Goal: Connect with others: Connect with others

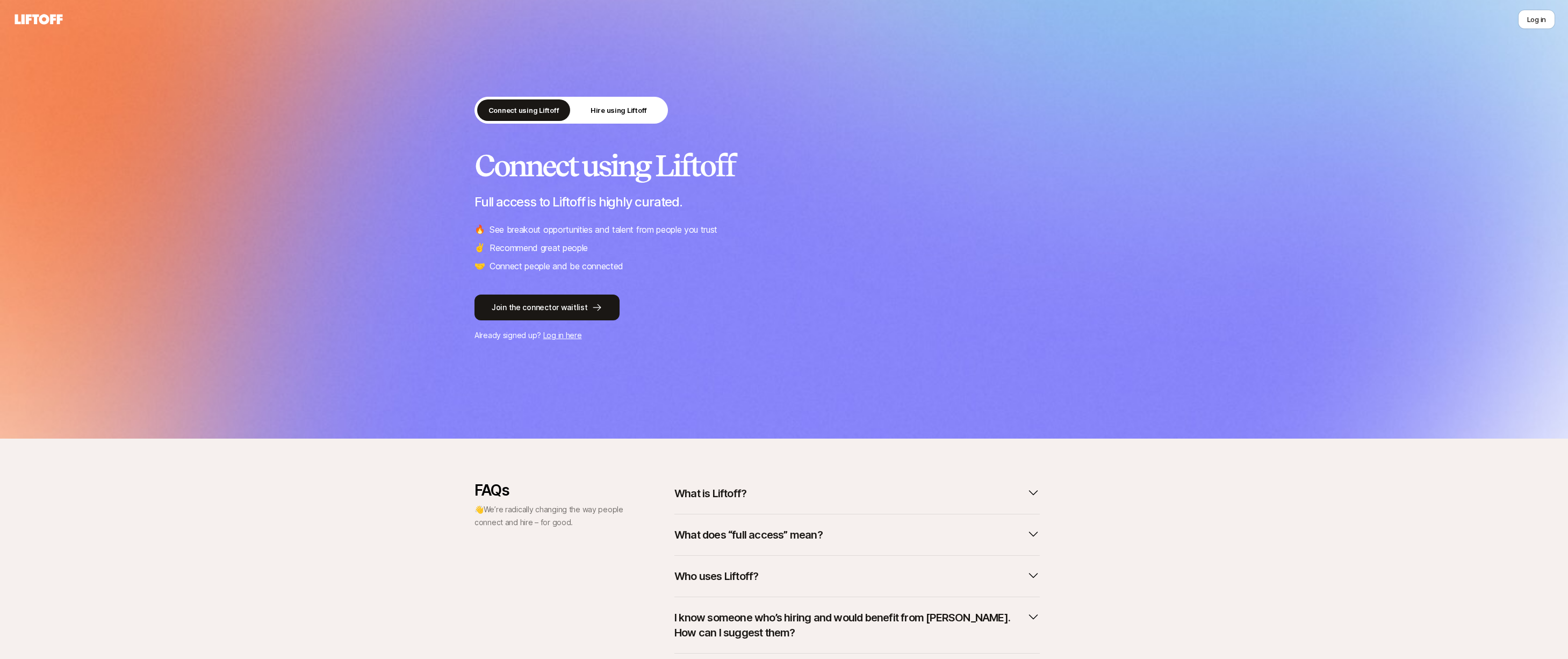
scroll to position [79, 0]
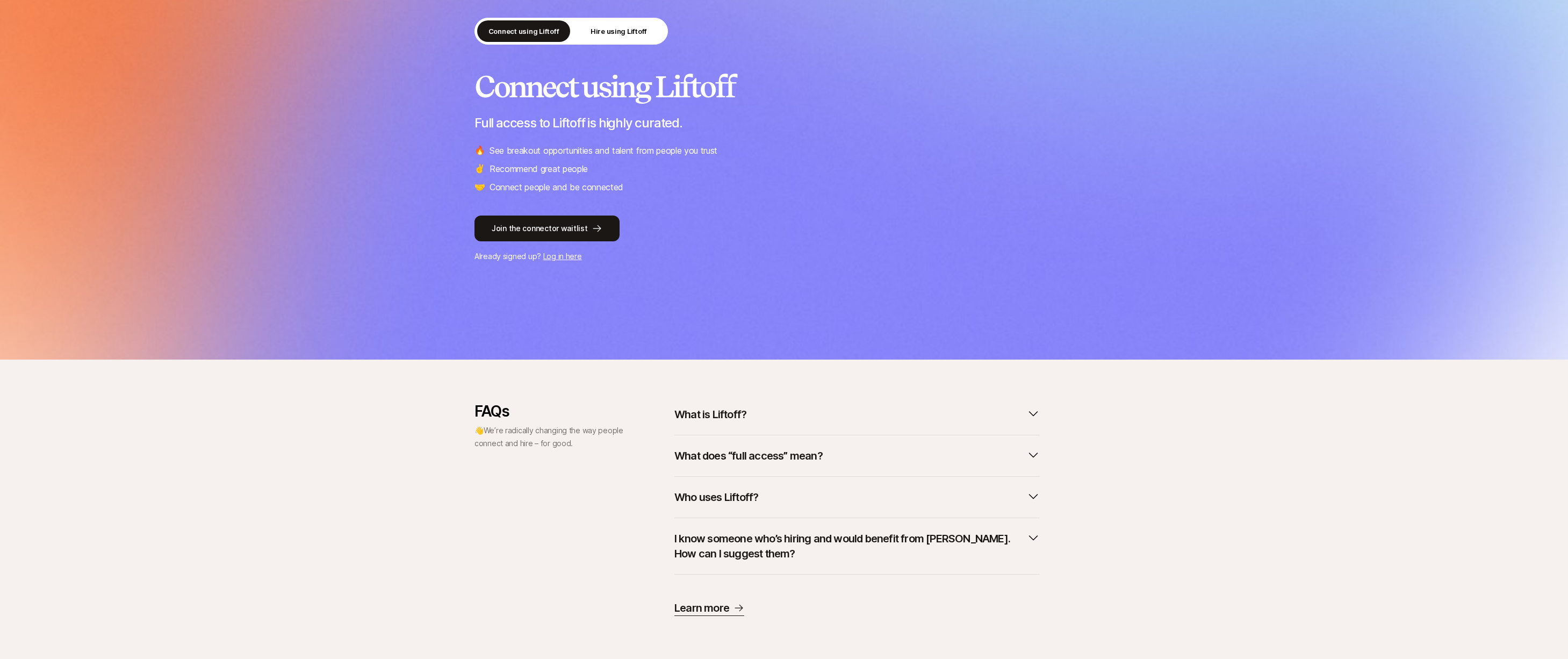
click at [957, 406] on button "What is Liftoff?" at bounding box center [857, 414] width 366 height 24
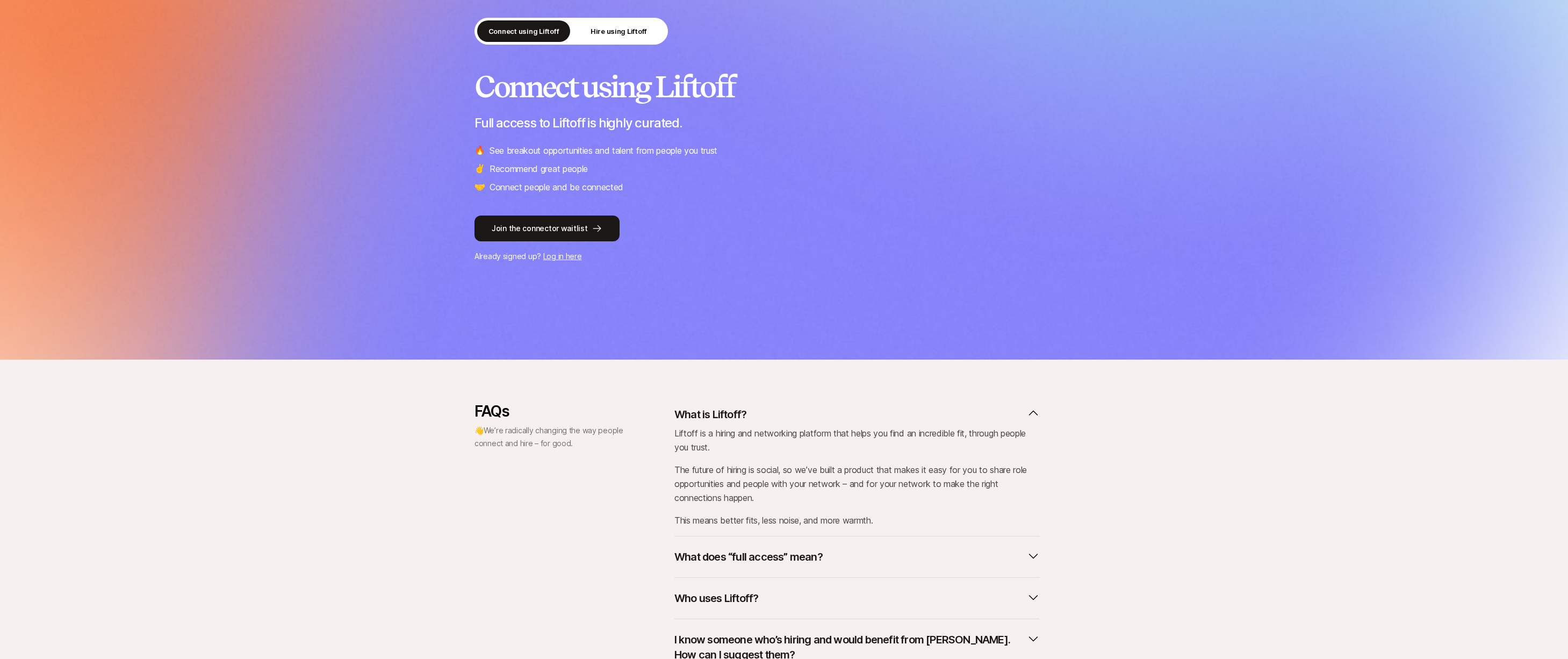
scroll to position [180, 0]
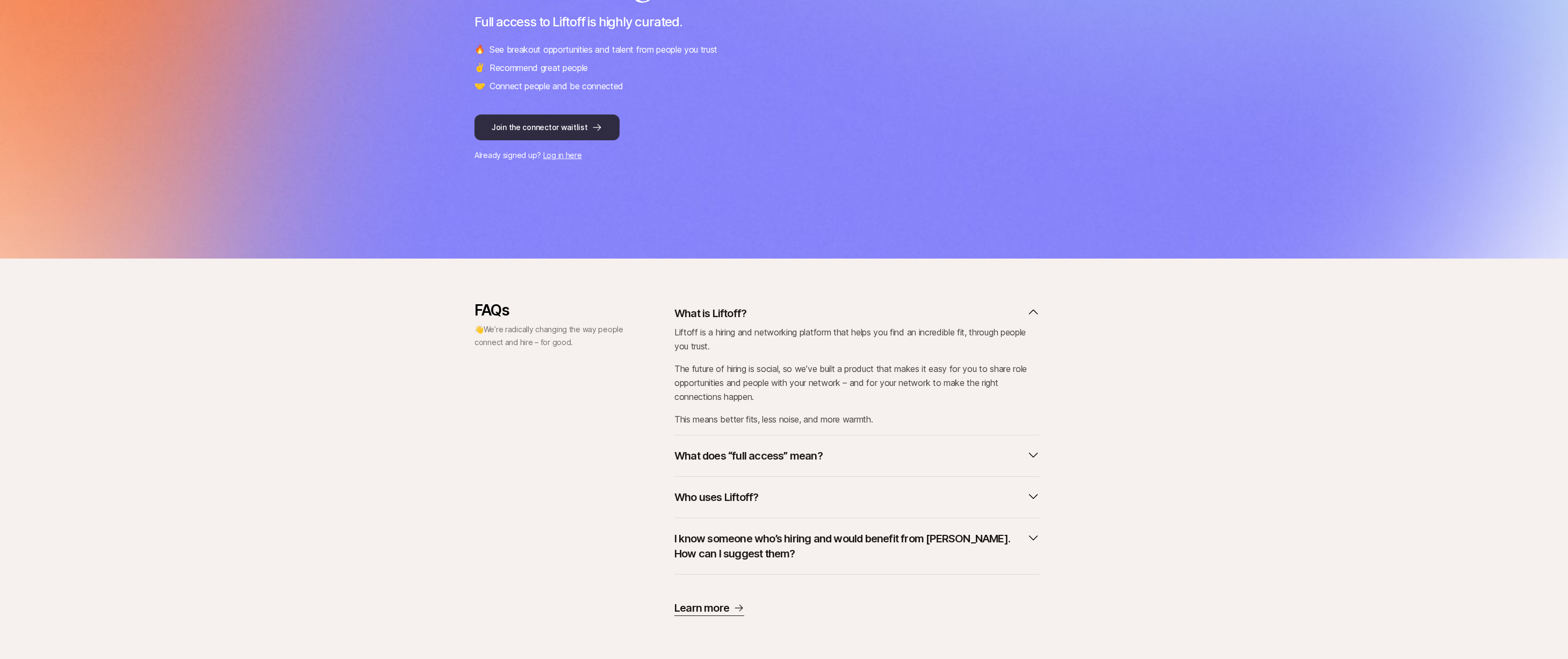
click at [566, 126] on button "Join the connector waitlist" at bounding box center [547, 127] width 145 height 26
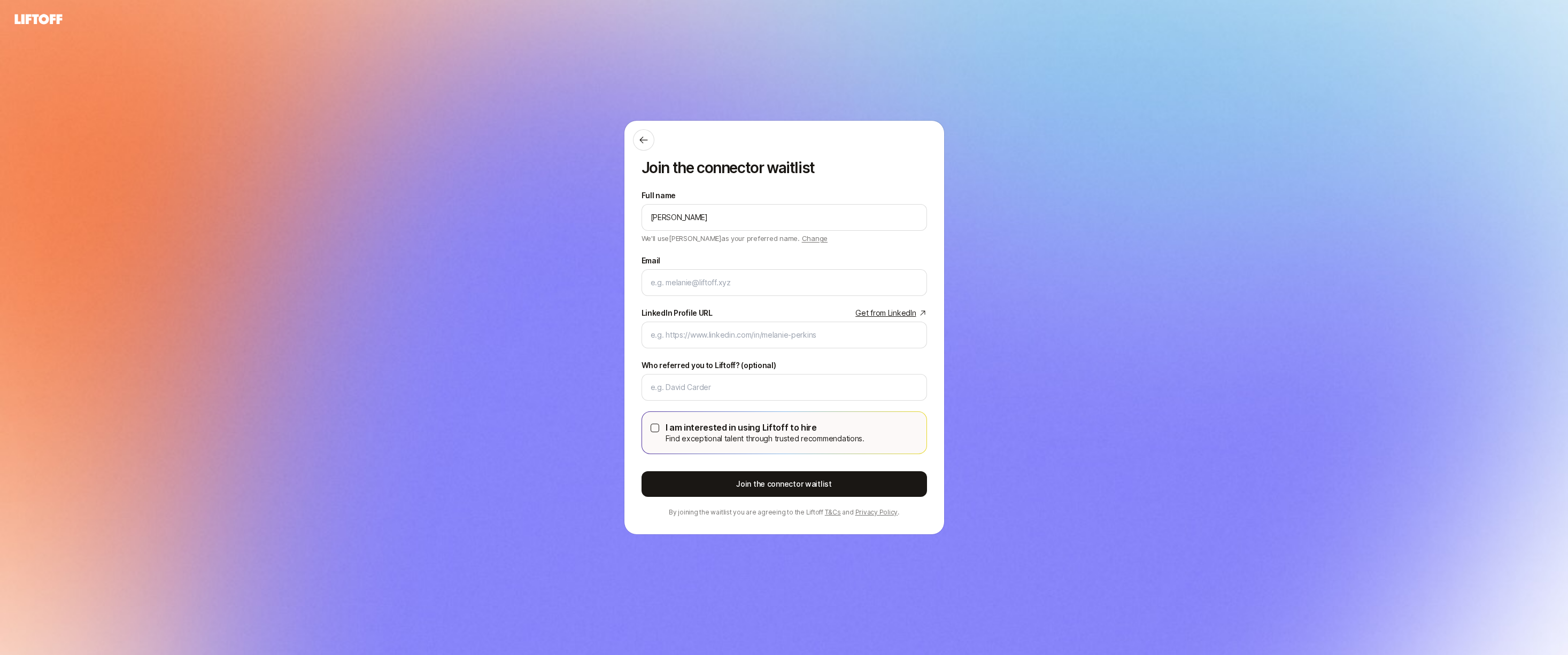
type input "[PERSON_NAME]"
paste input "[URL][DOMAIN_NAME]"
type input "[URL][DOMAIN_NAME]"
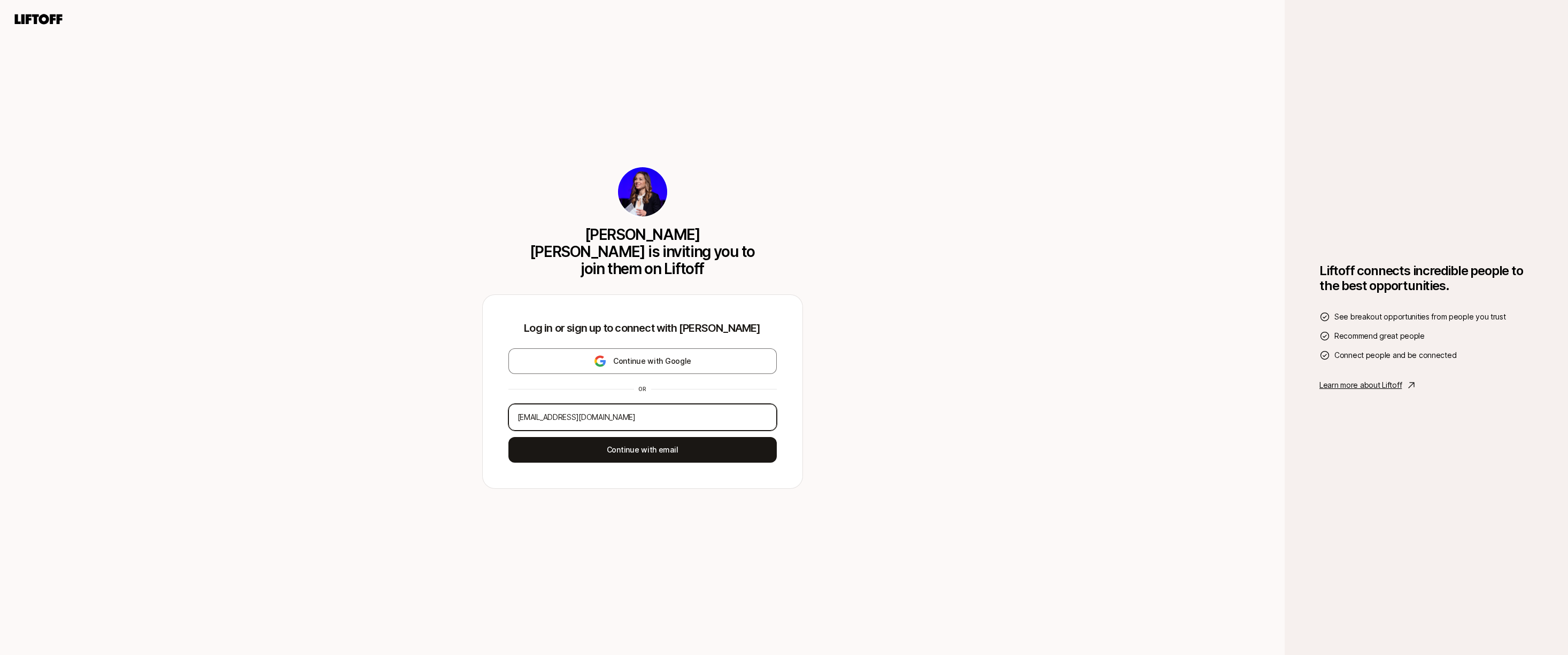
type input "[EMAIL_ADDRESS][DOMAIN_NAME]"
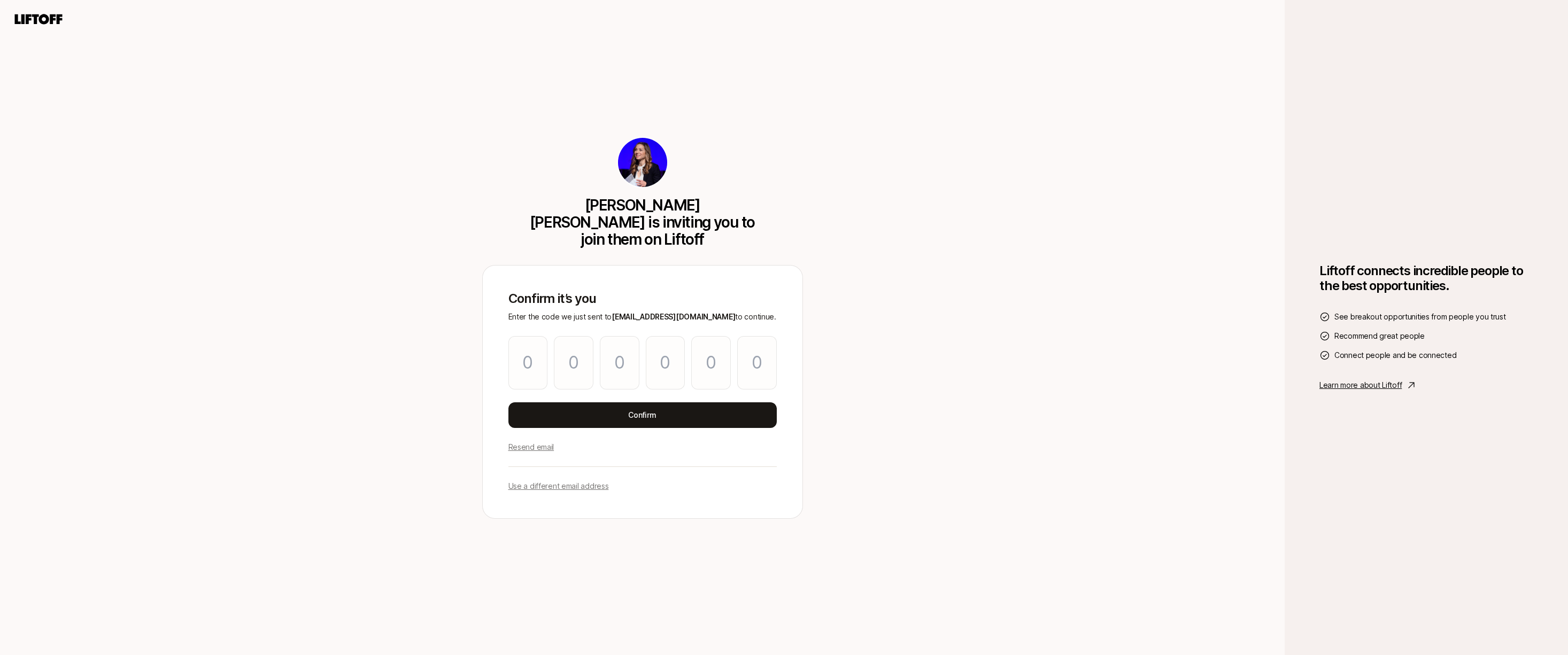
type input "1"
type input "4"
type input "6"
type input "2"
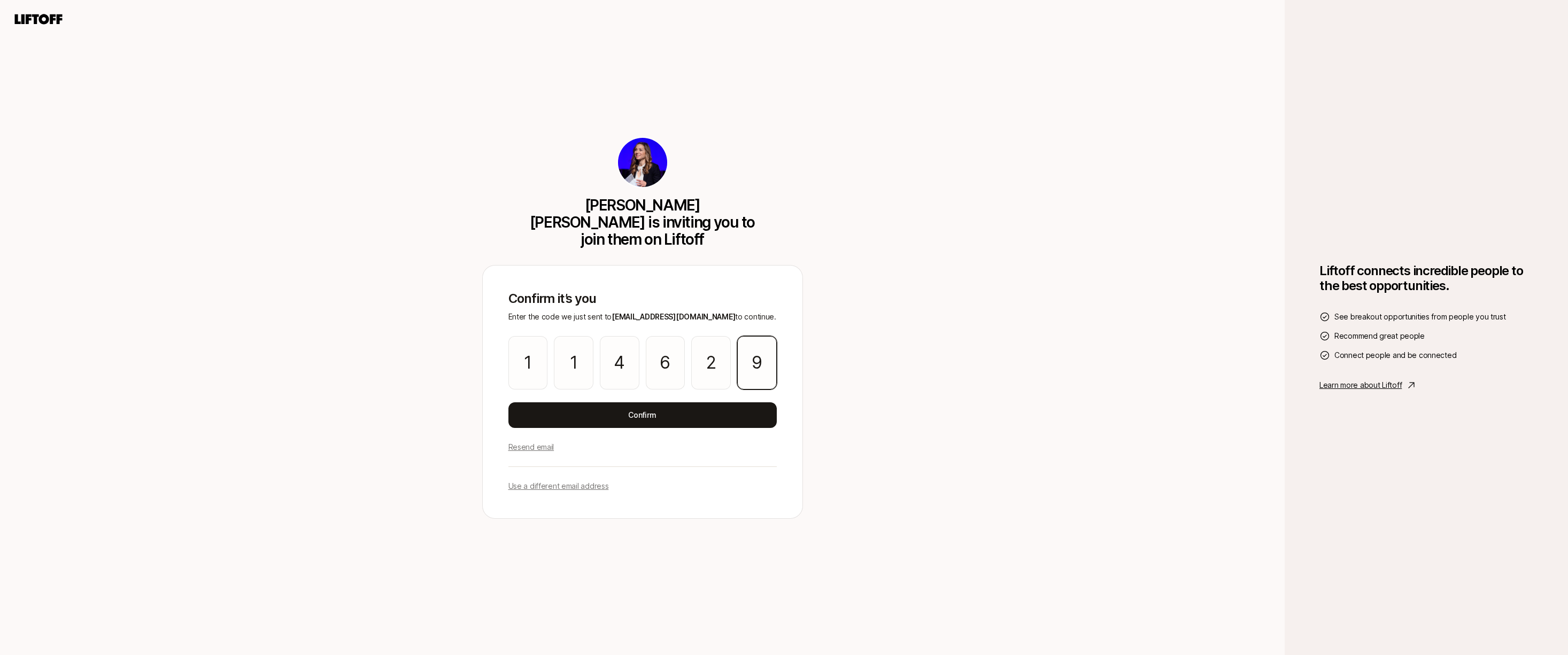
type input "9"
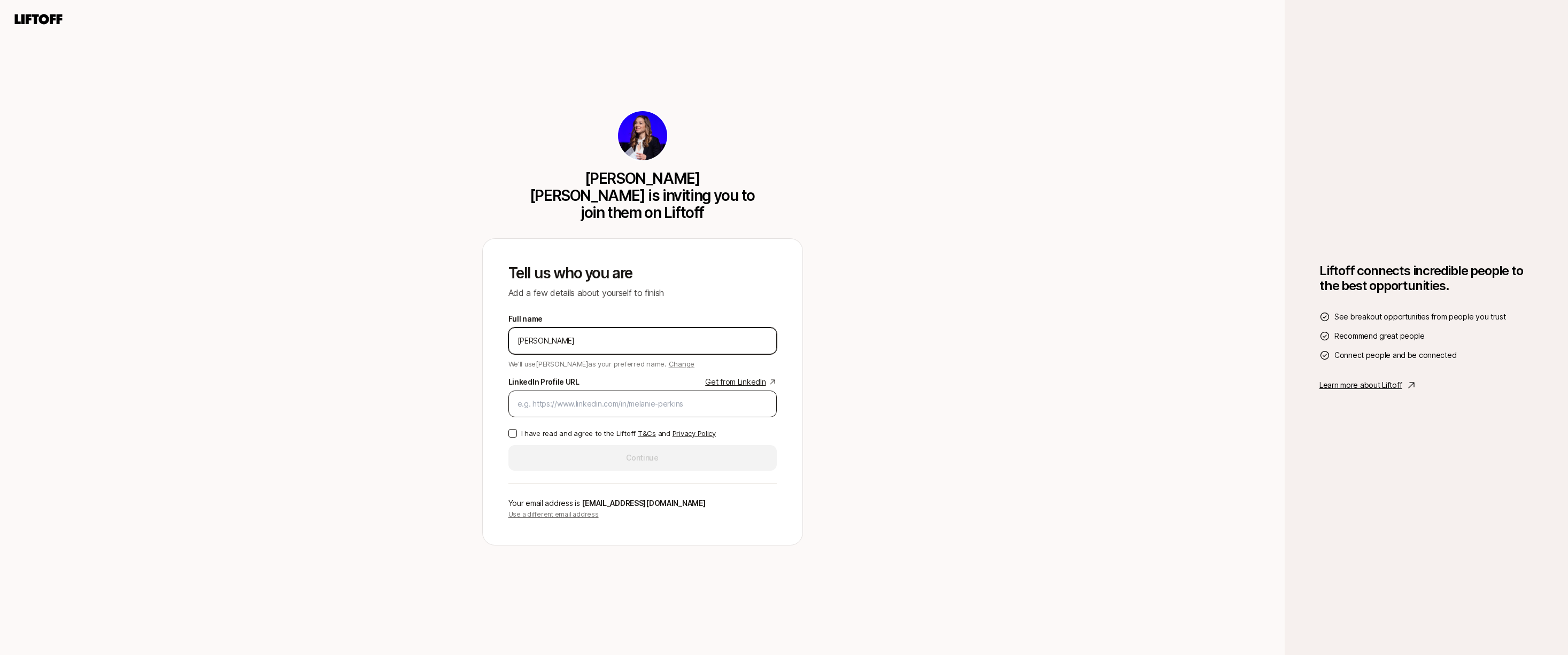
type input "[PERSON_NAME]"
click at [596, 397] on input "LinkedIn Profile URL Get from LinkedIn" at bounding box center [642, 404] width 250 height 13
paste input "[URL][DOMAIN_NAME]"
type input "[URL][DOMAIN_NAME]"
click at [590, 428] on p "I have read and agree to the Liftoff T&Cs and Privacy Policy" at bounding box center [618, 433] width 194 height 10
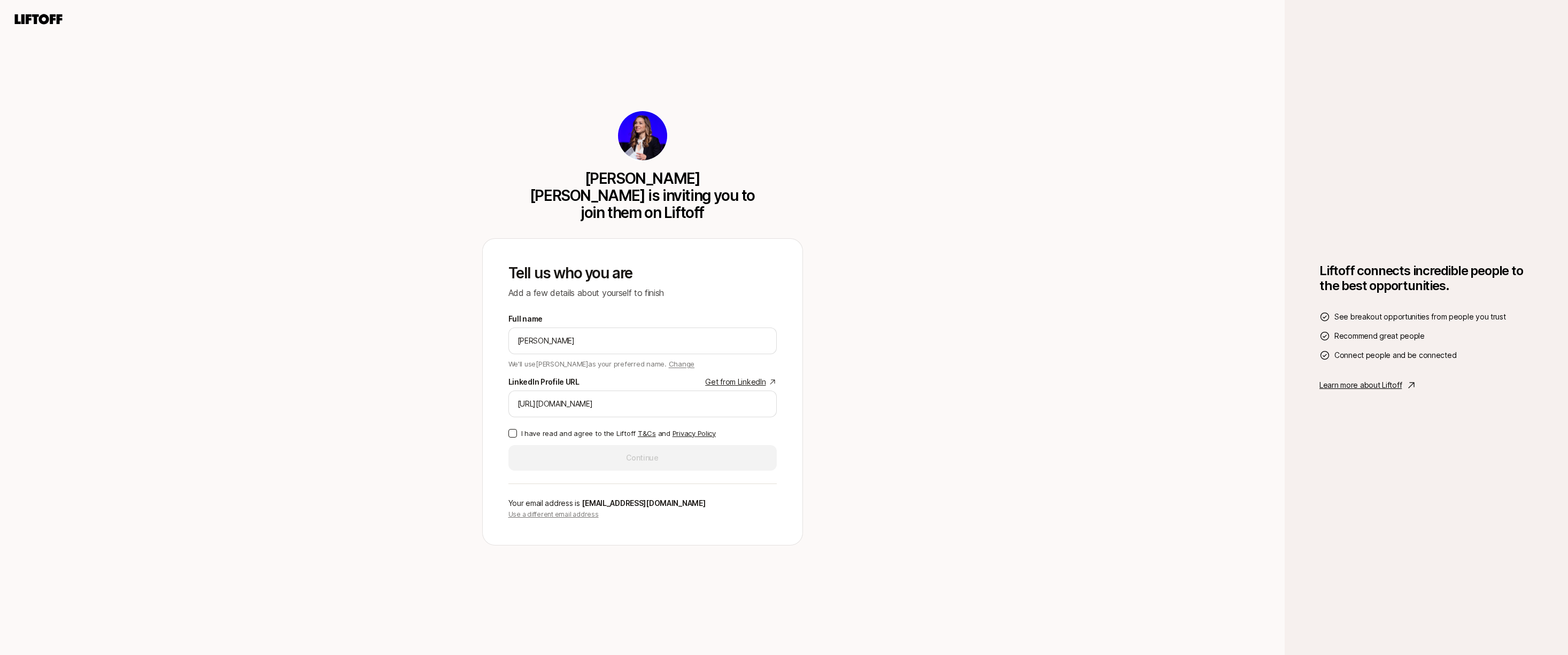
click at [517, 429] on button "I have read and agree to the Liftoff T&Cs and Privacy Policy" at bounding box center [512, 433] width 9 height 8
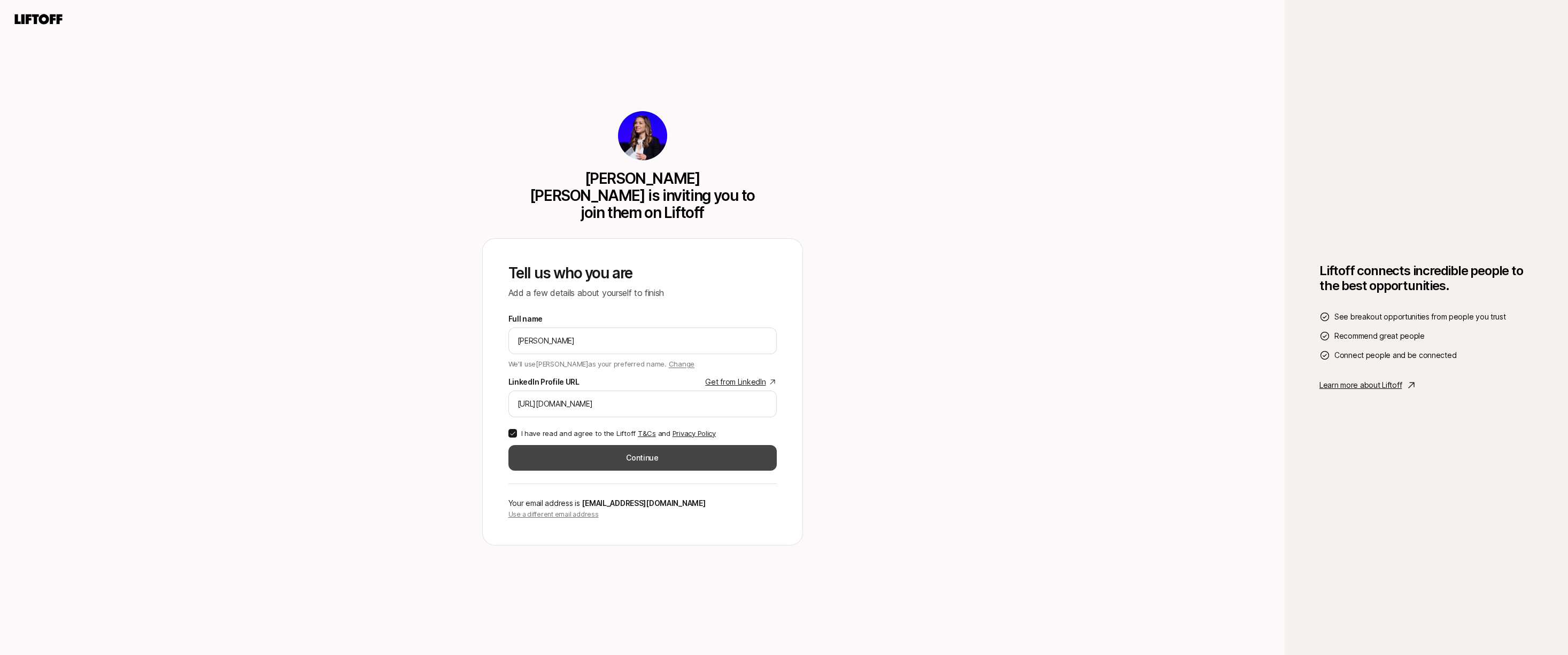
click at [639, 454] on button "Continue" at bounding box center [642, 458] width 268 height 25
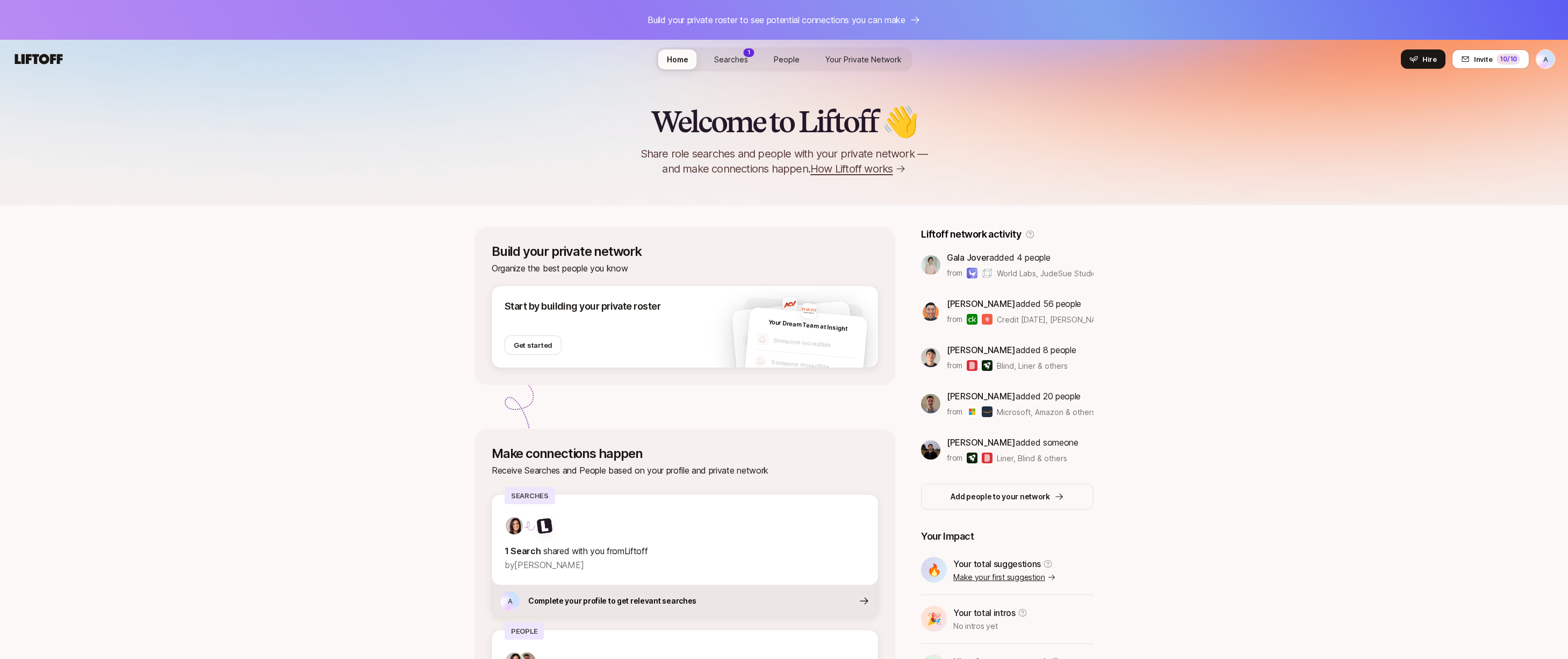
click at [723, 65] on link "Searches 1" at bounding box center [731, 59] width 51 height 20
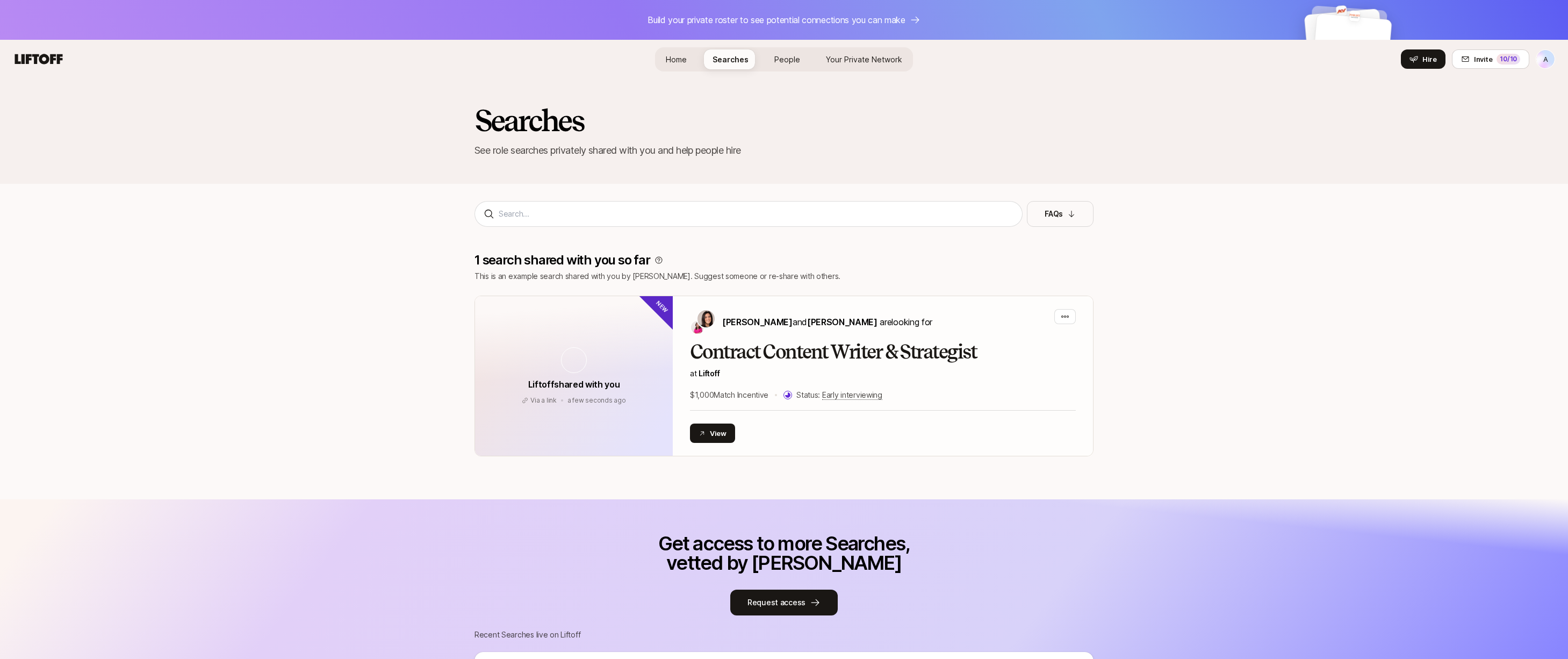
click at [728, 57] on span "Searches" at bounding box center [730, 59] width 36 height 11
click at [696, 64] on link "Home" at bounding box center [676, 59] width 38 height 20
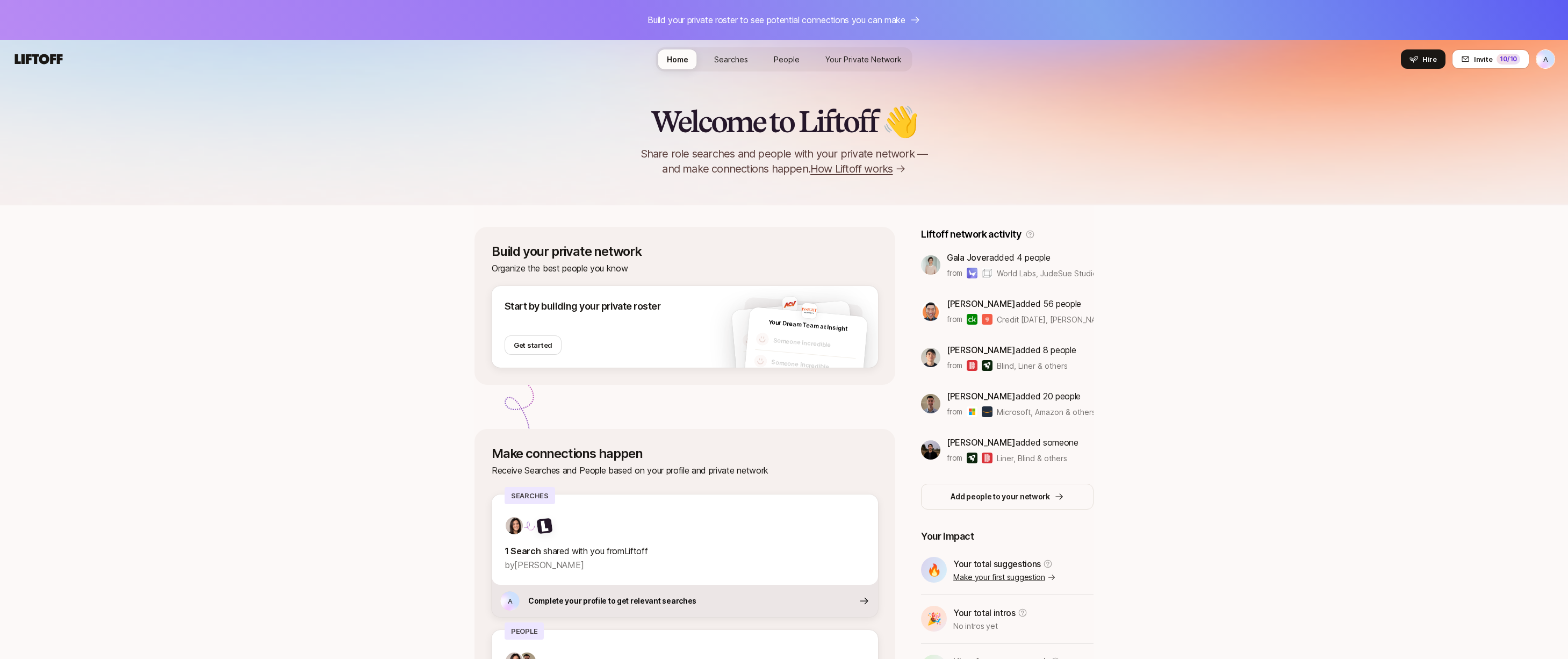
click at [784, 61] on span "People" at bounding box center [786, 59] width 26 height 11
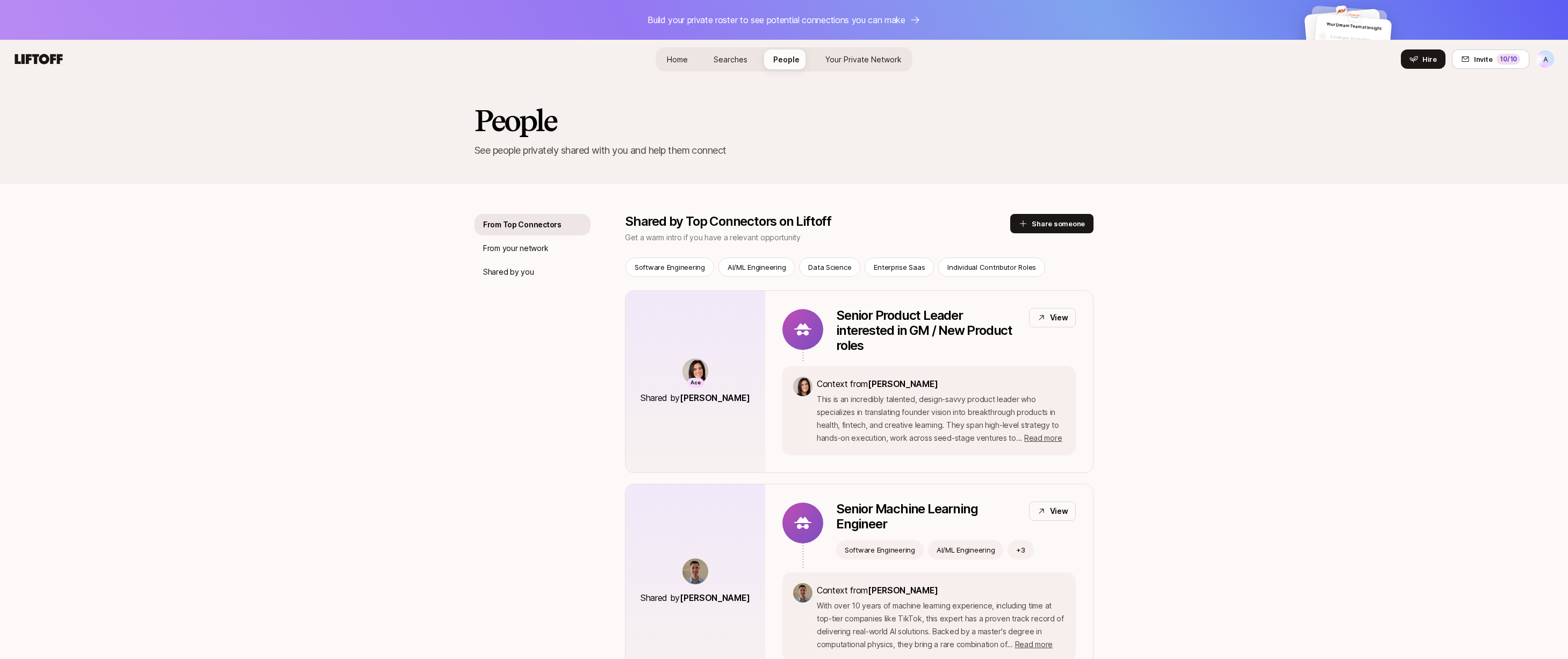
click at [813, 55] on div "Home Searches People Your Private Network Hire" at bounding box center [784, 59] width 256 height 24
click at [818, 57] on link "Your Private Network" at bounding box center [863, 59] width 93 height 20
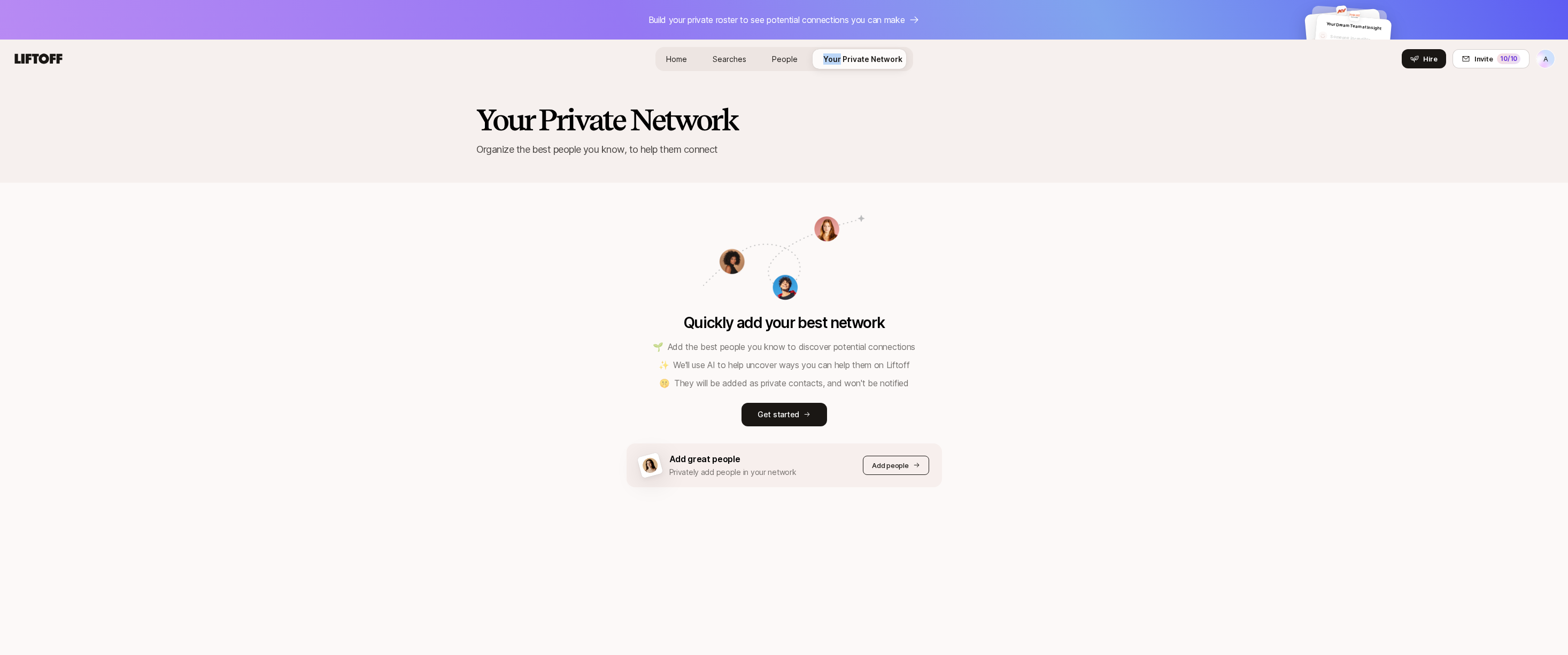
click at [890, 466] on p "Add people" at bounding box center [890, 465] width 37 height 10
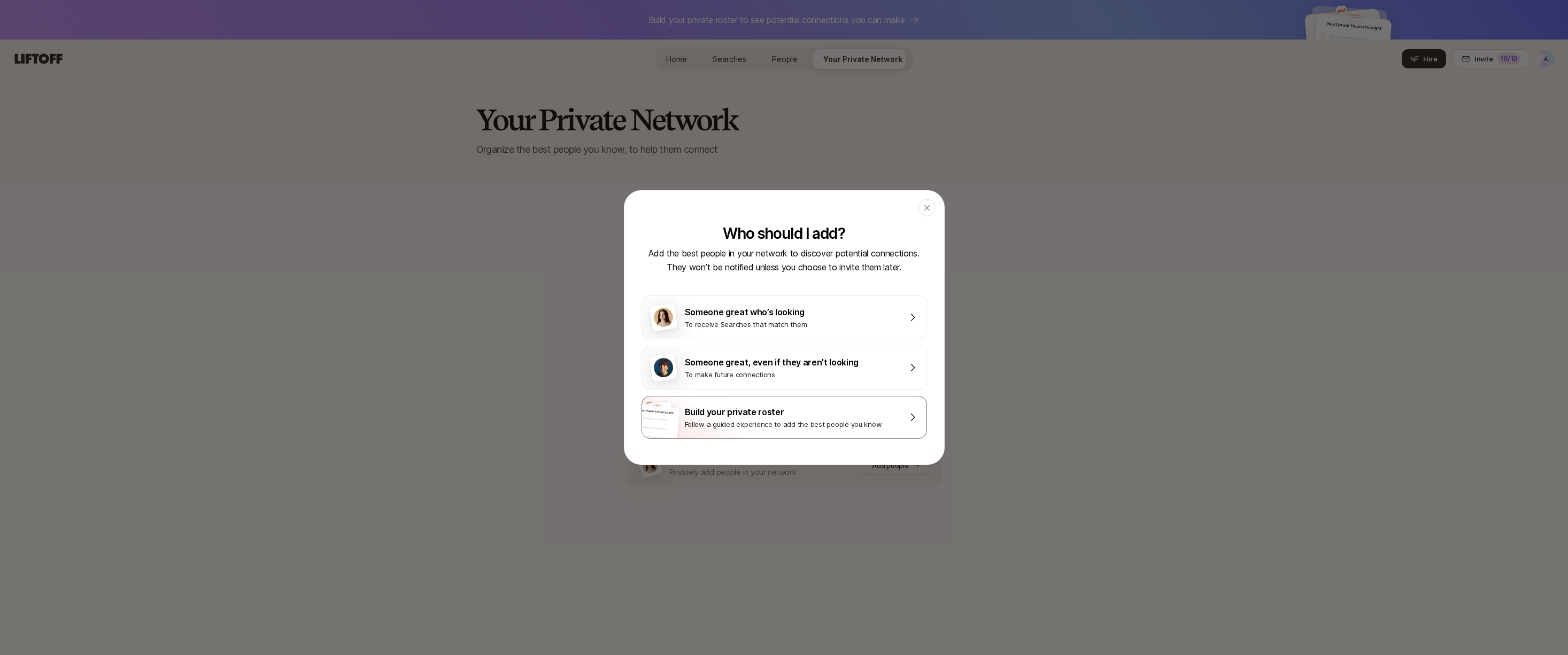
click at [760, 414] on div "Build your private roster" at bounding box center [792, 411] width 214 height 14
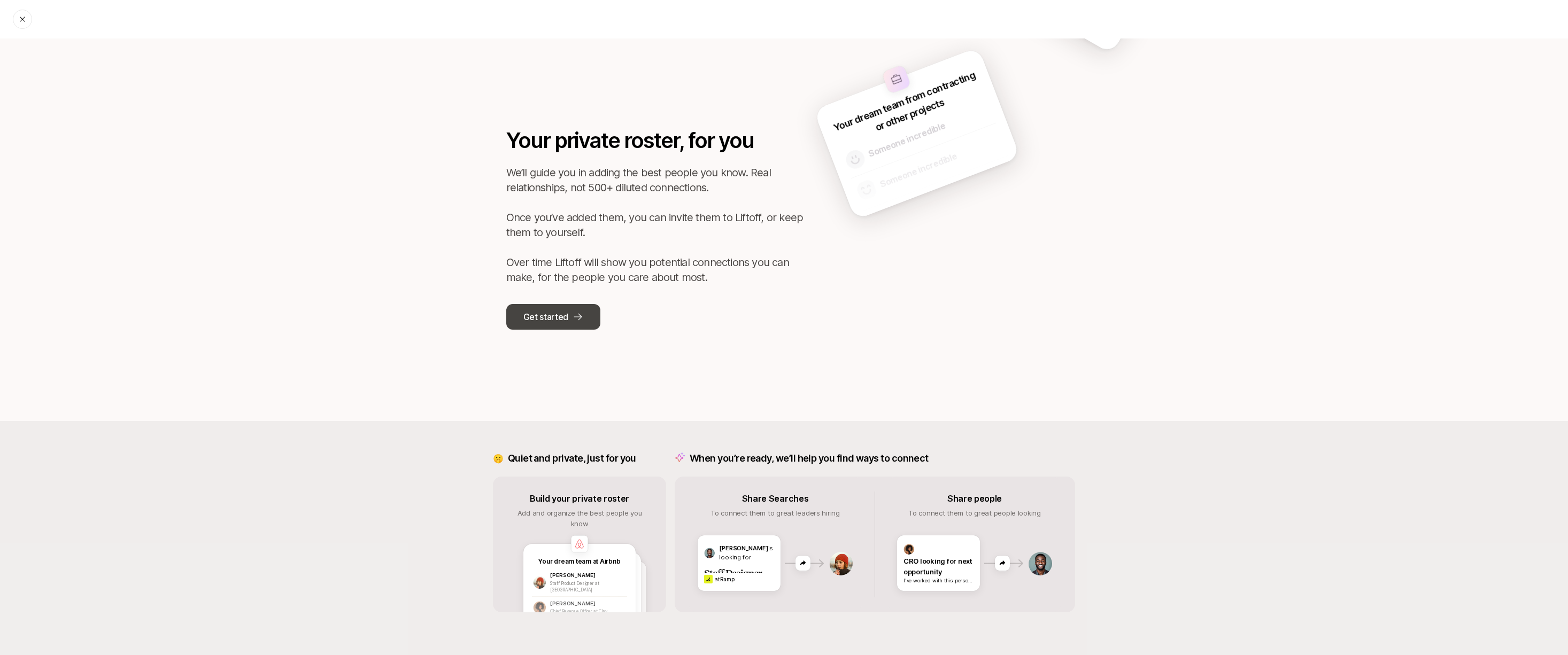
click at [542, 322] on p "Get started" at bounding box center [546, 316] width 45 height 14
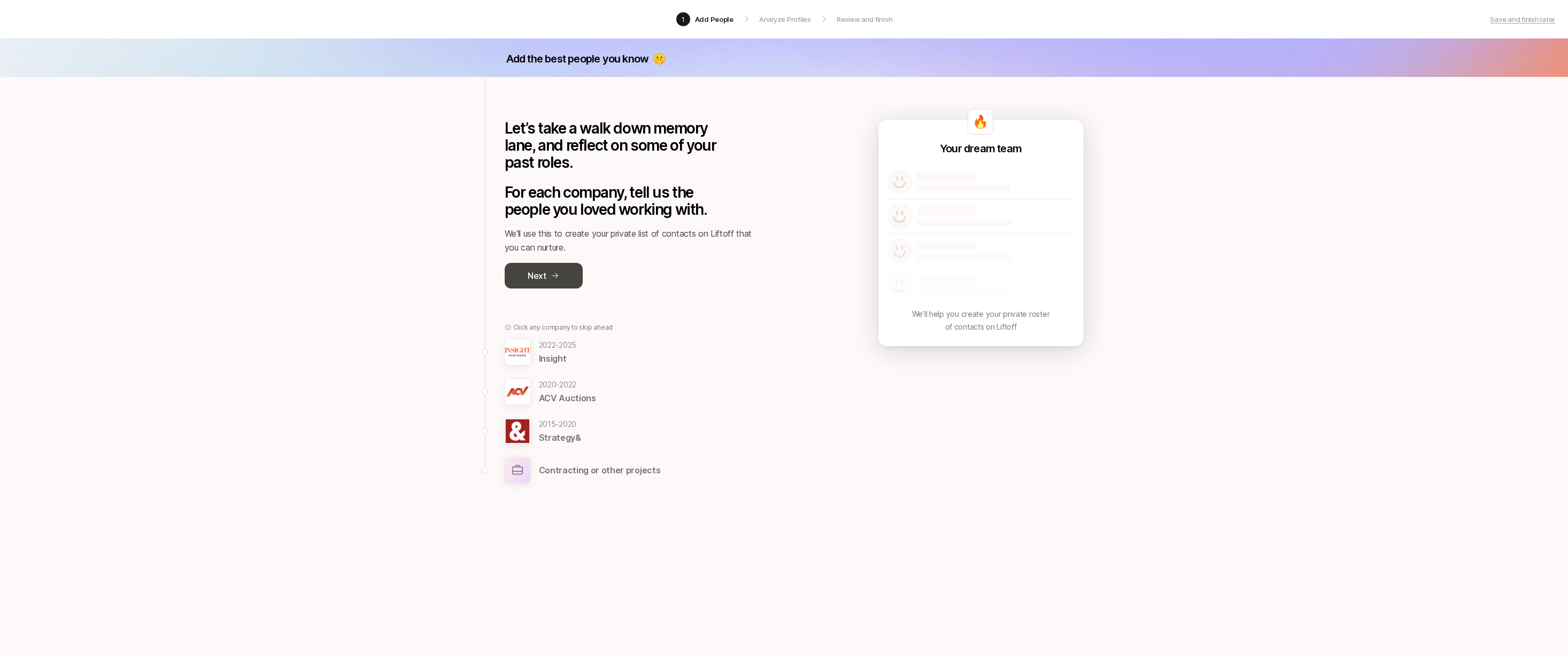
click at [549, 285] on button "Next" at bounding box center [543, 275] width 78 height 25
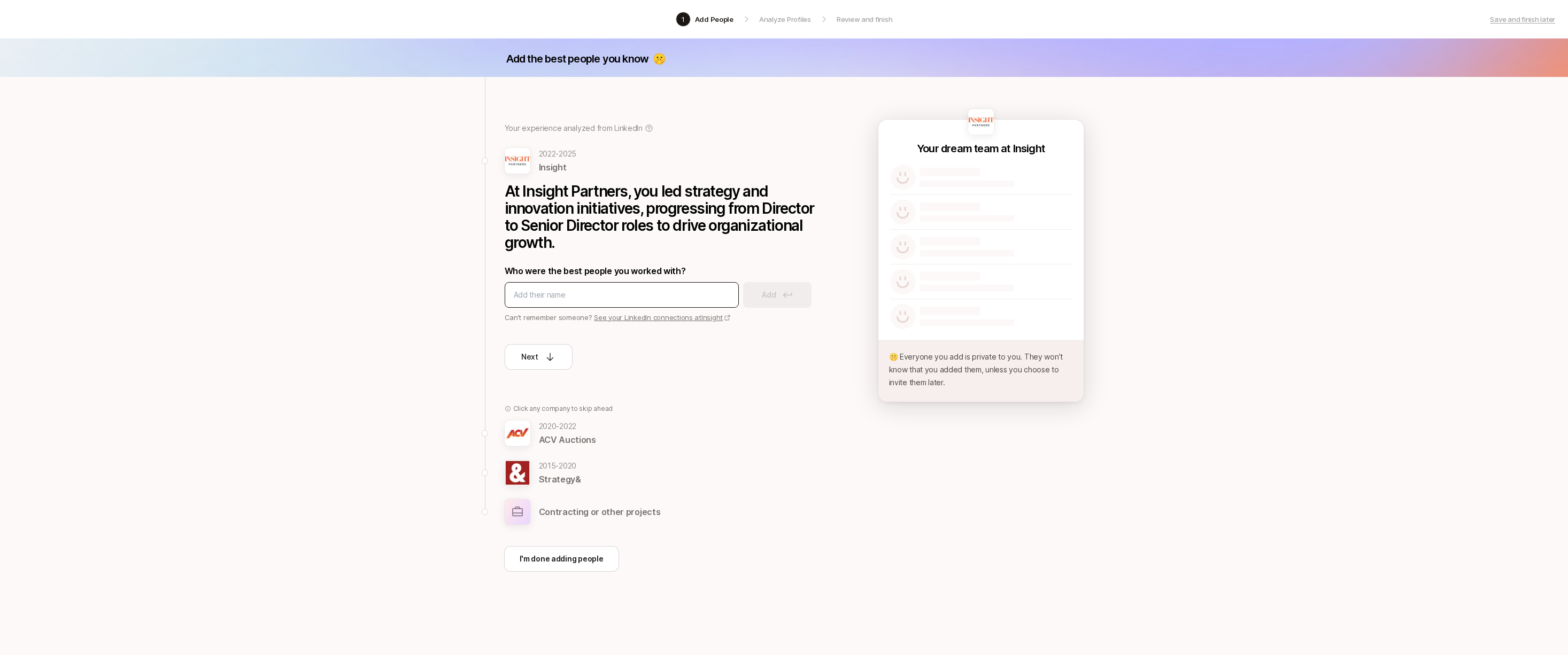
click at [593, 300] on input at bounding box center [621, 295] width 216 height 13
click at [695, 322] on p "Can’t remember someone? See your LinkedIn connections at Insight" at bounding box center [665, 317] width 321 height 10
click at [699, 318] on link "See your LinkedIn connections at Insight" at bounding box center [662, 317] width 137 height 8
